Goal: Navigation & Orientation: Find specific page/section

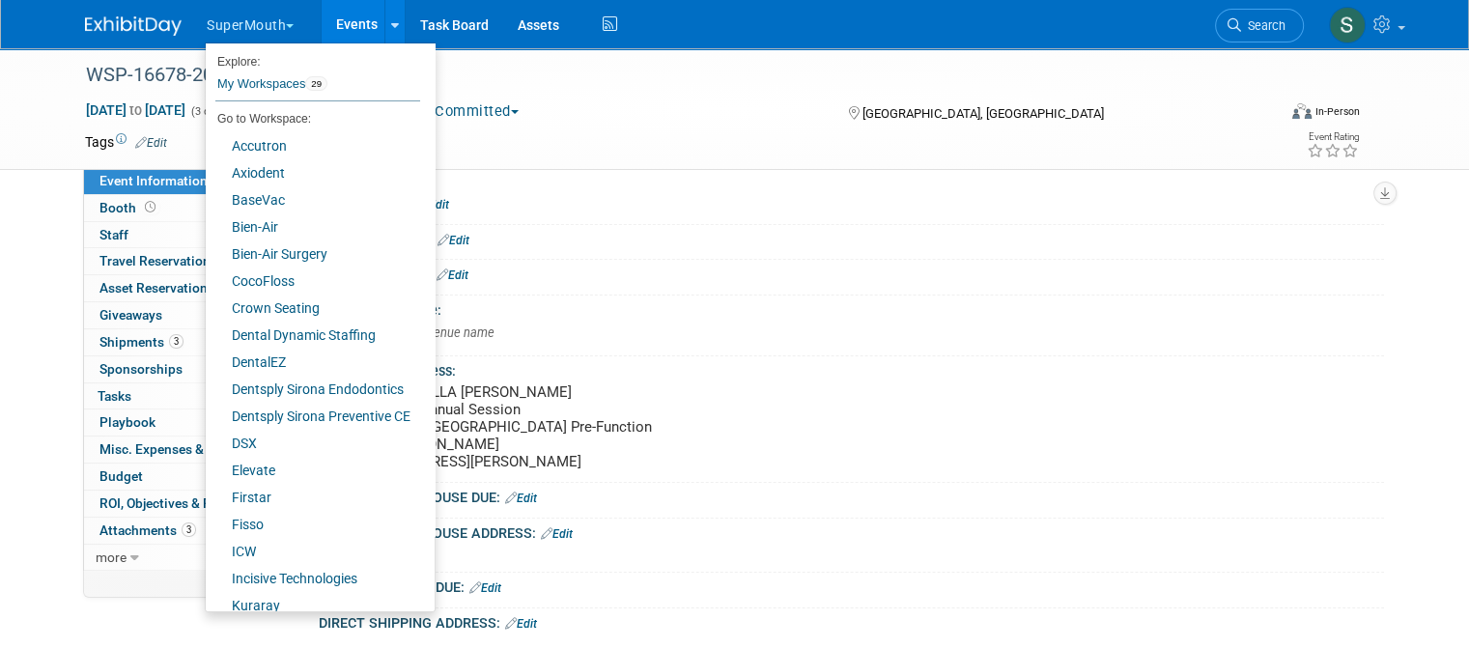
click at [607, 106] on div "Committed Committed Considering Not Going" at bounding box center [614, 111] width 406 height 21
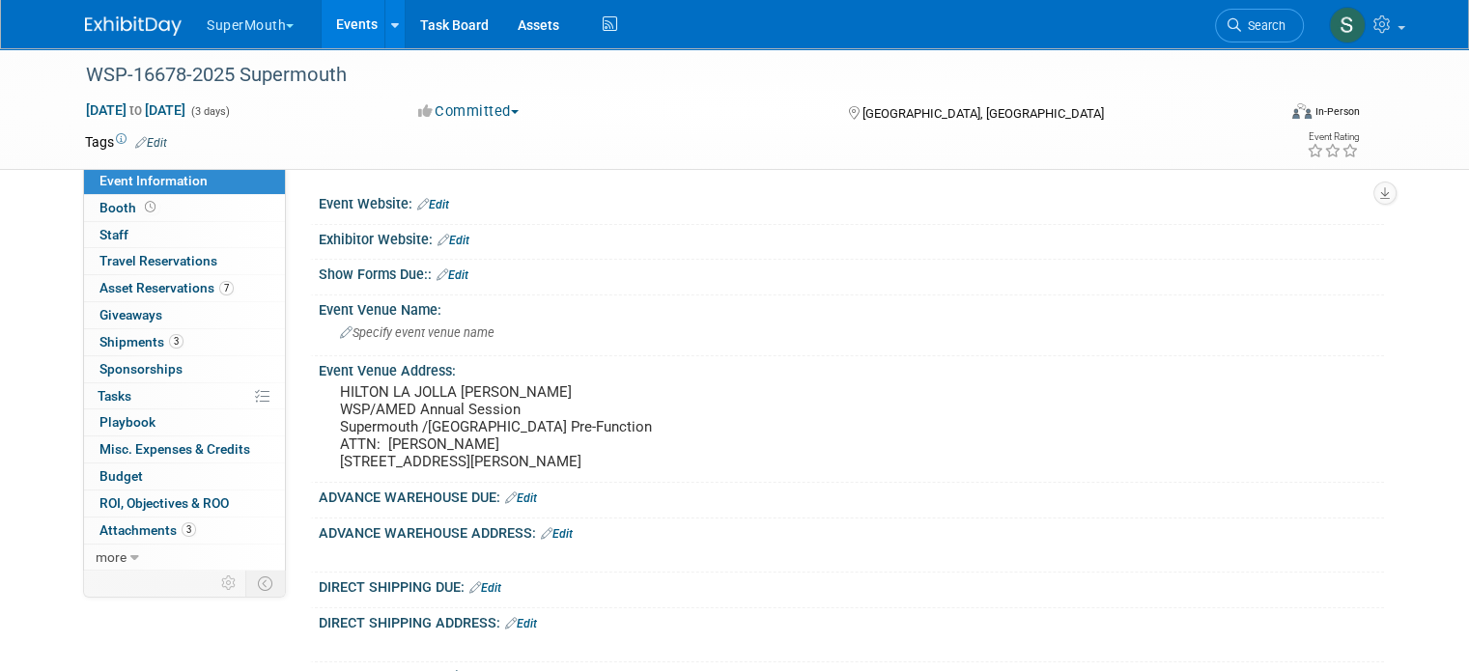
click at [224, 32] on button "SuperMouth" at bounding box center [261, 21] width 113 height 43
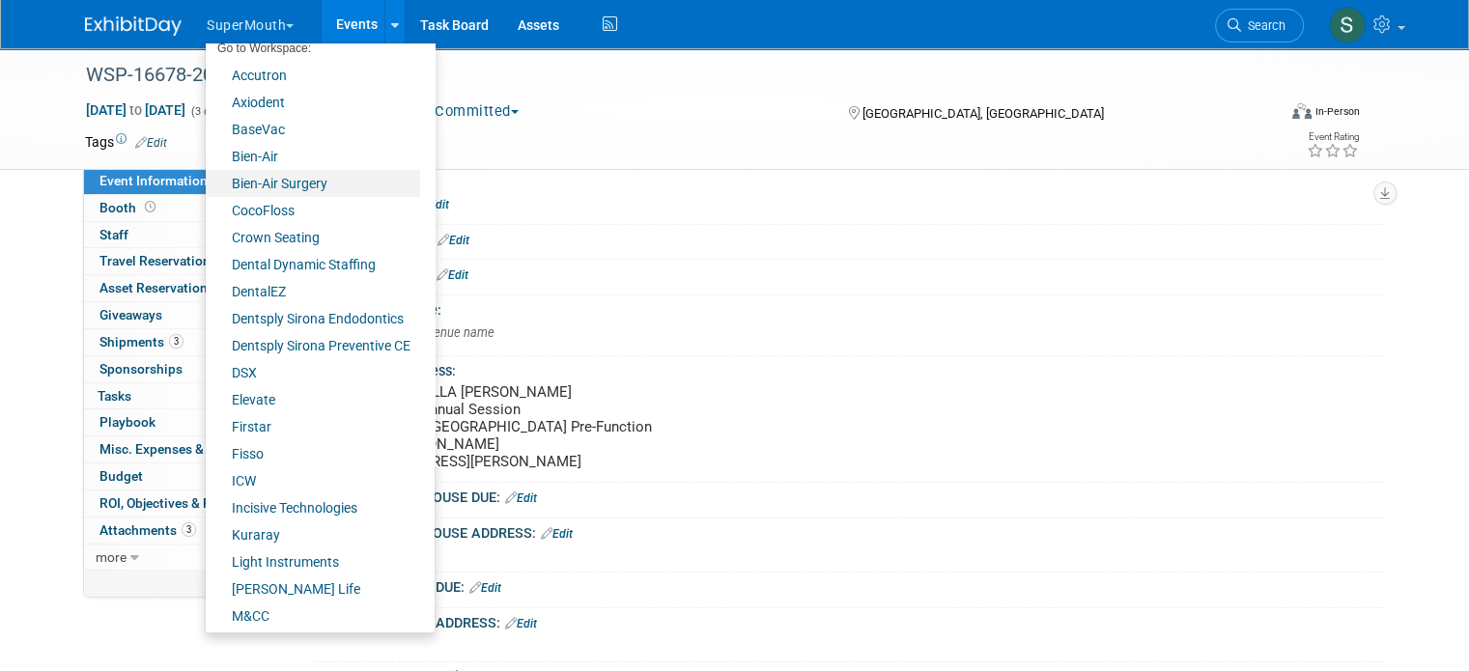
scroll to position [64, 0]
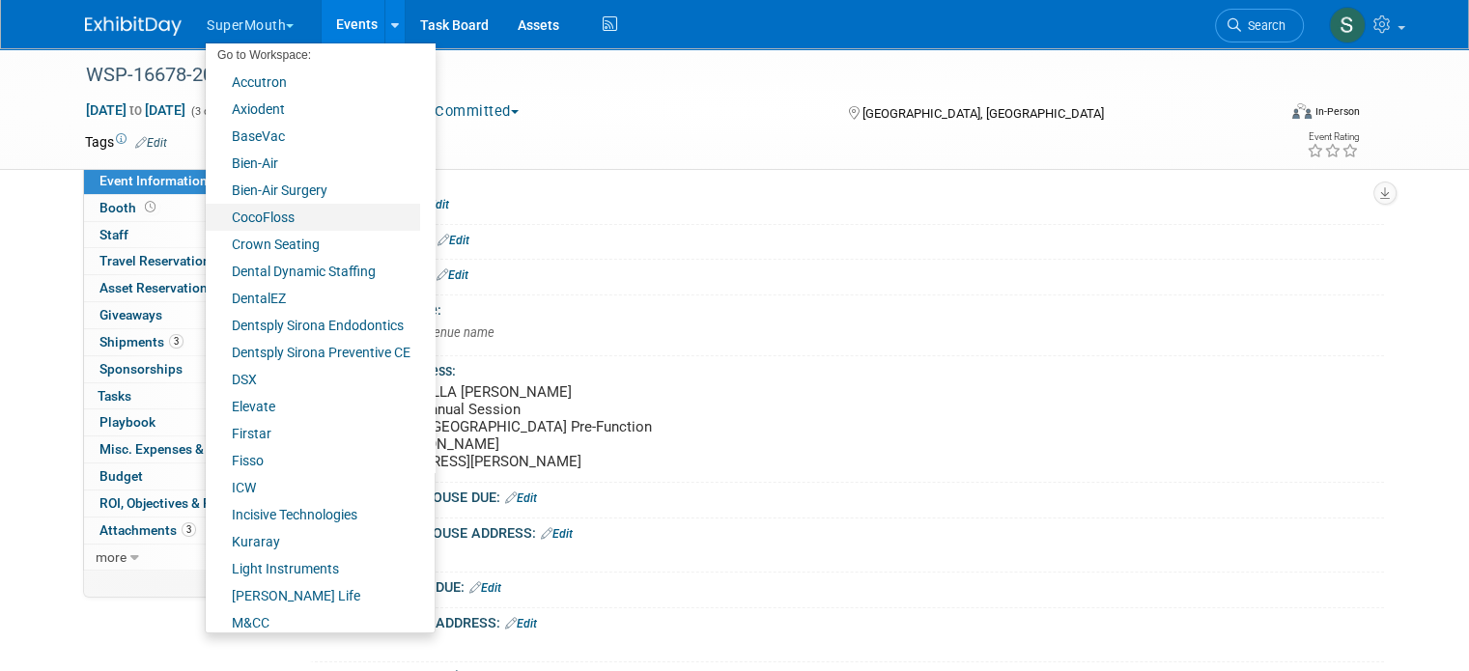
click at [301, 218] on link "CocoFloss" at bounding box center [313, 217] width 214 height 27
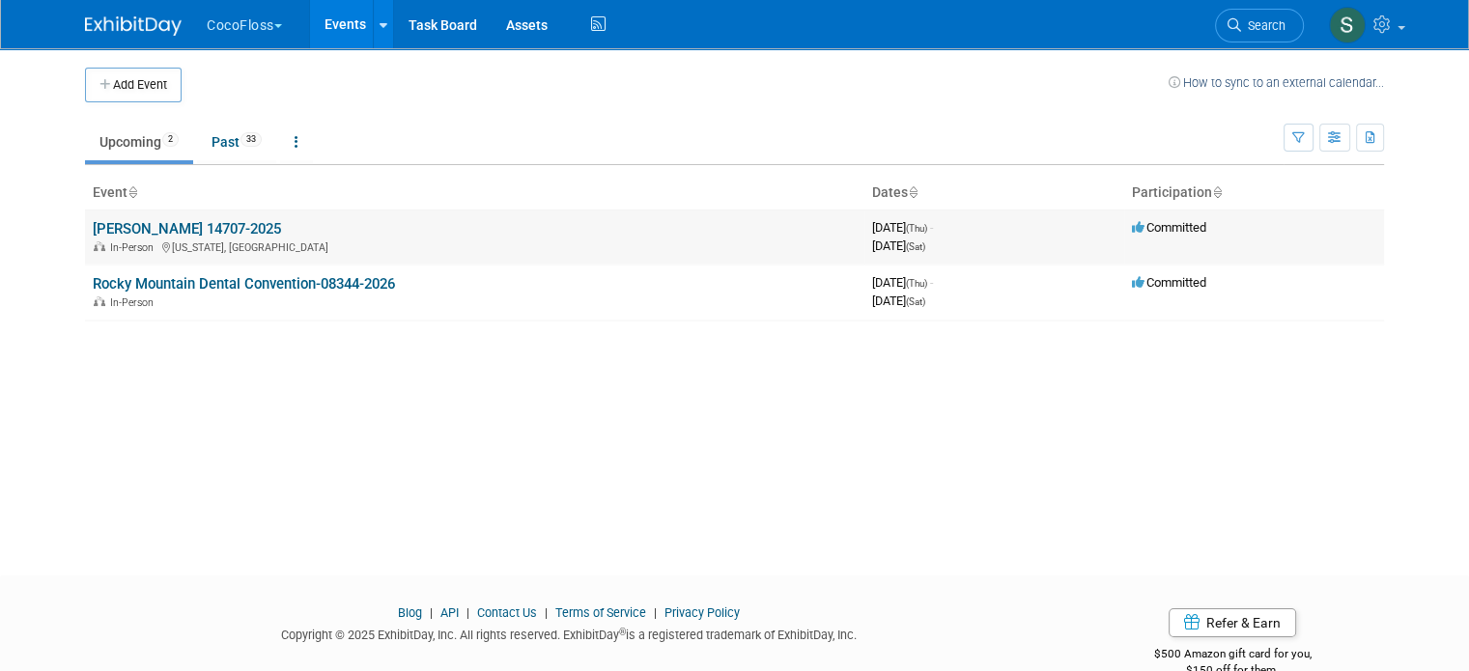
click at [208, 228] on link "[PERSON_NAME] 14707-2025" at bounding box center [187, 228] width 188 height 17
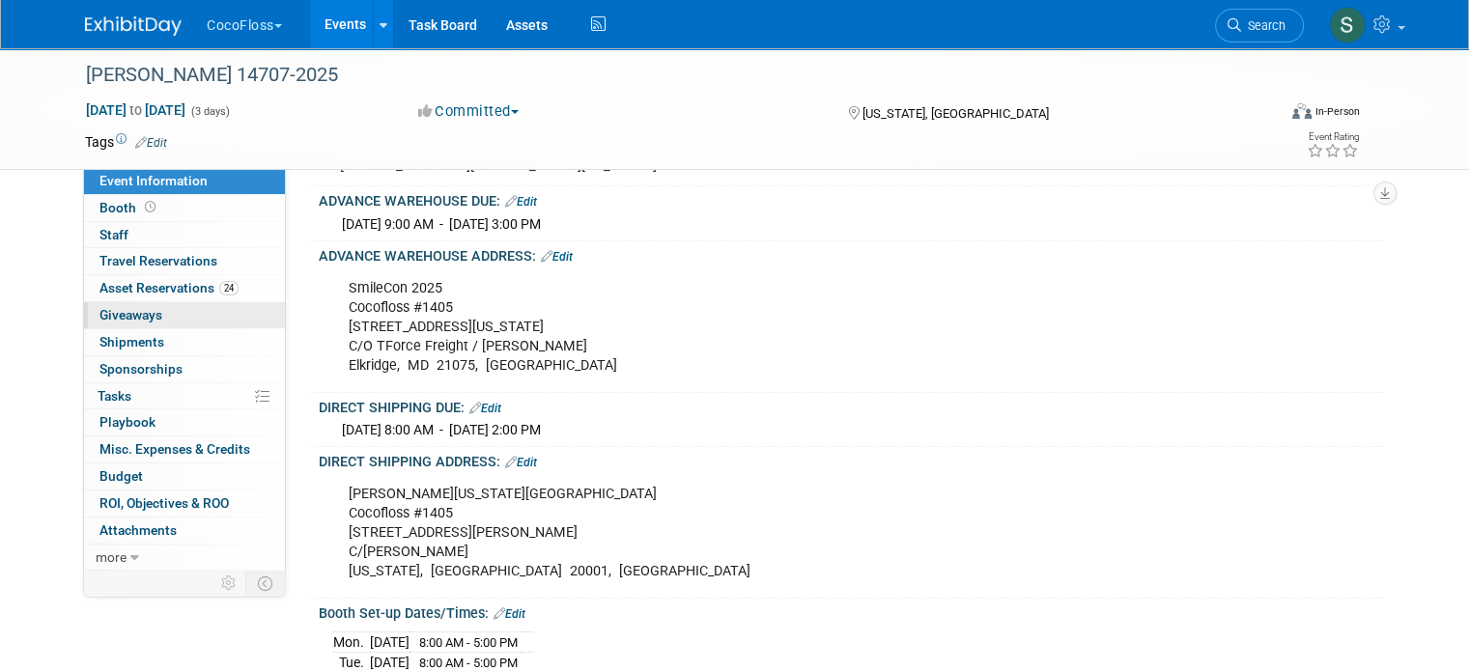
scroll to position [150, 0]
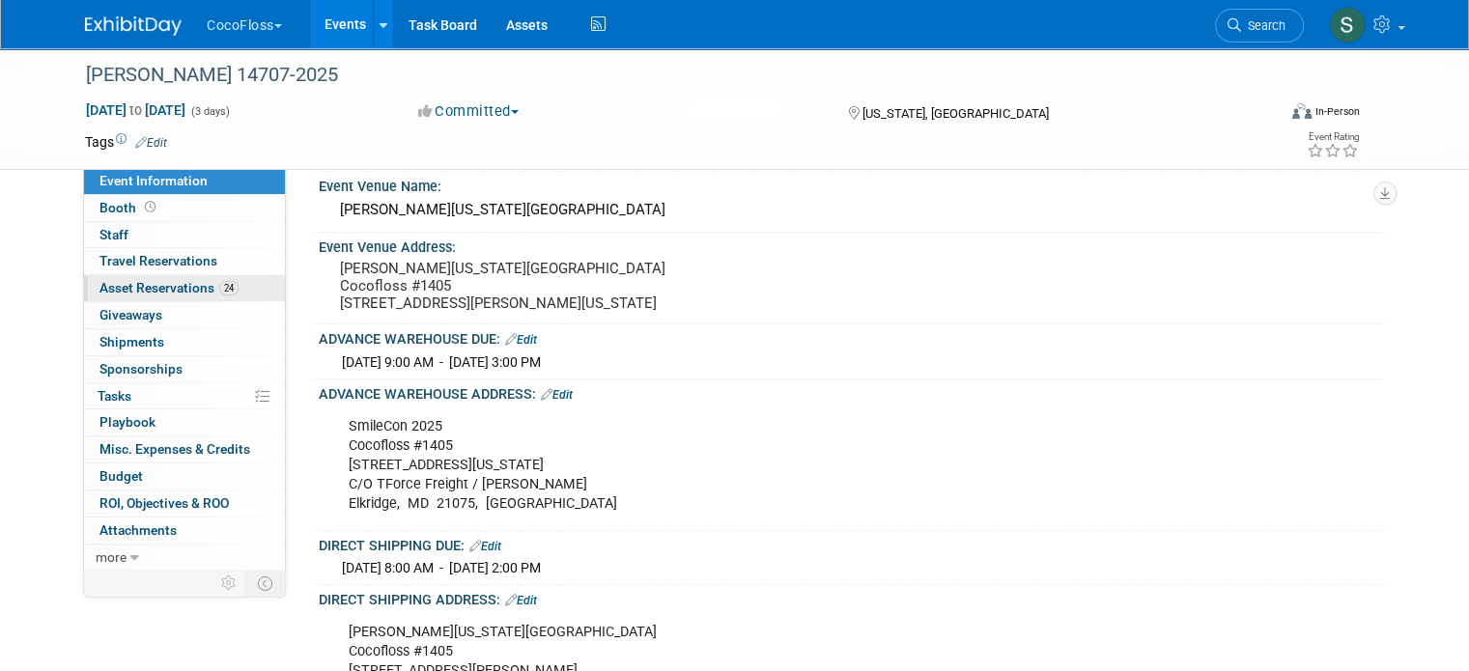
click at [155, 285] on span "Asset Reservations 24" at bounding box center [168, 287] width 139 height 15
